Goal: Check status: Check status

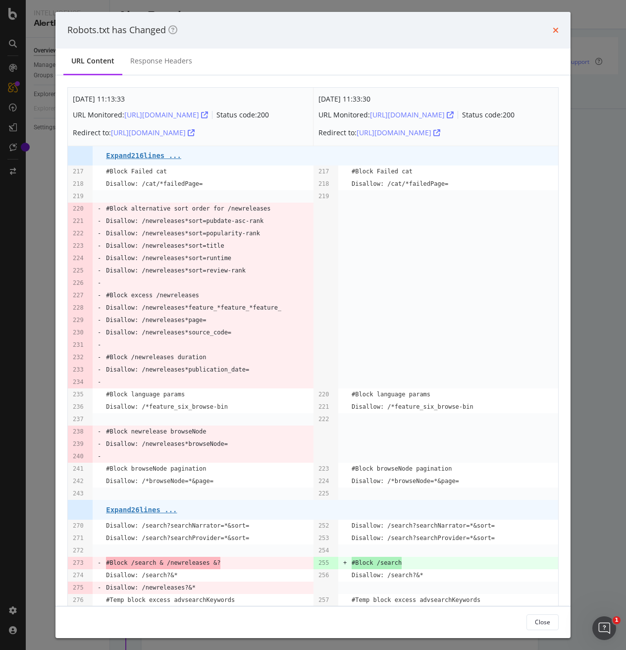
click at [555, 29] on icon "times" at bounding box center [556, 30] width 6 height 8
